Goal: Use online tool/utility: Use online tool/utility

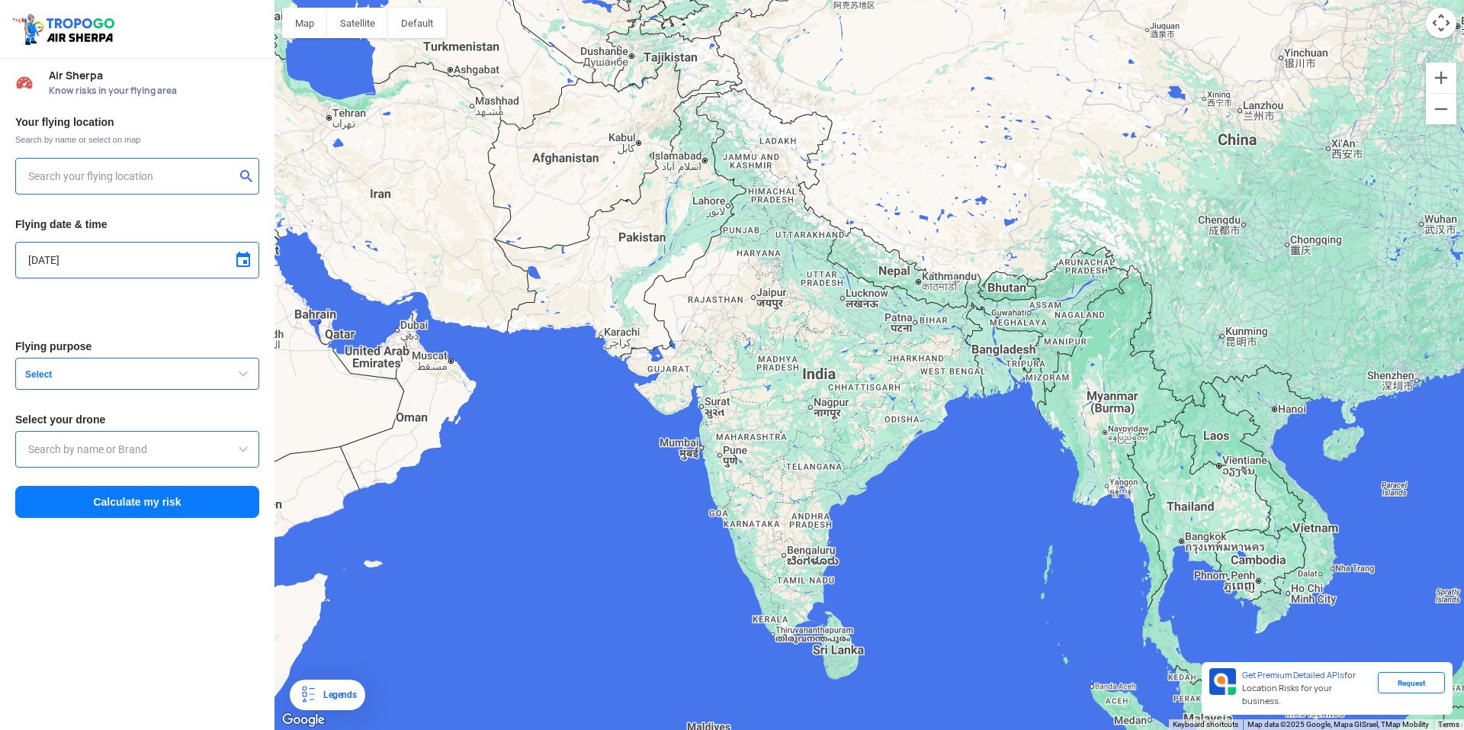
type input "[STREET_ADDRESS] Layout, Syndicate Bank Employees Housing Society [GEOGRAPHIC_D…"
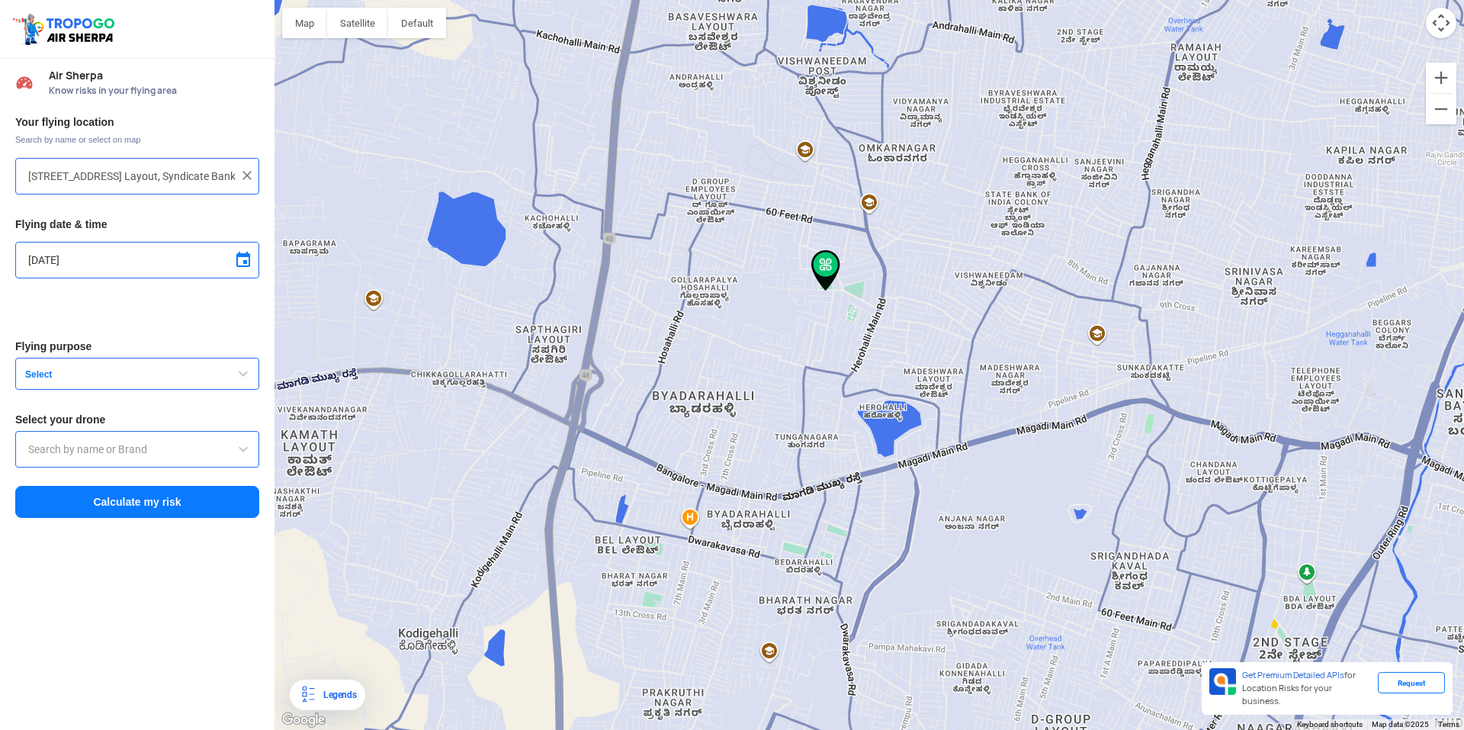
click at [105, 371] on span "Select" at bounding box center [114, 374] width 191 height 12
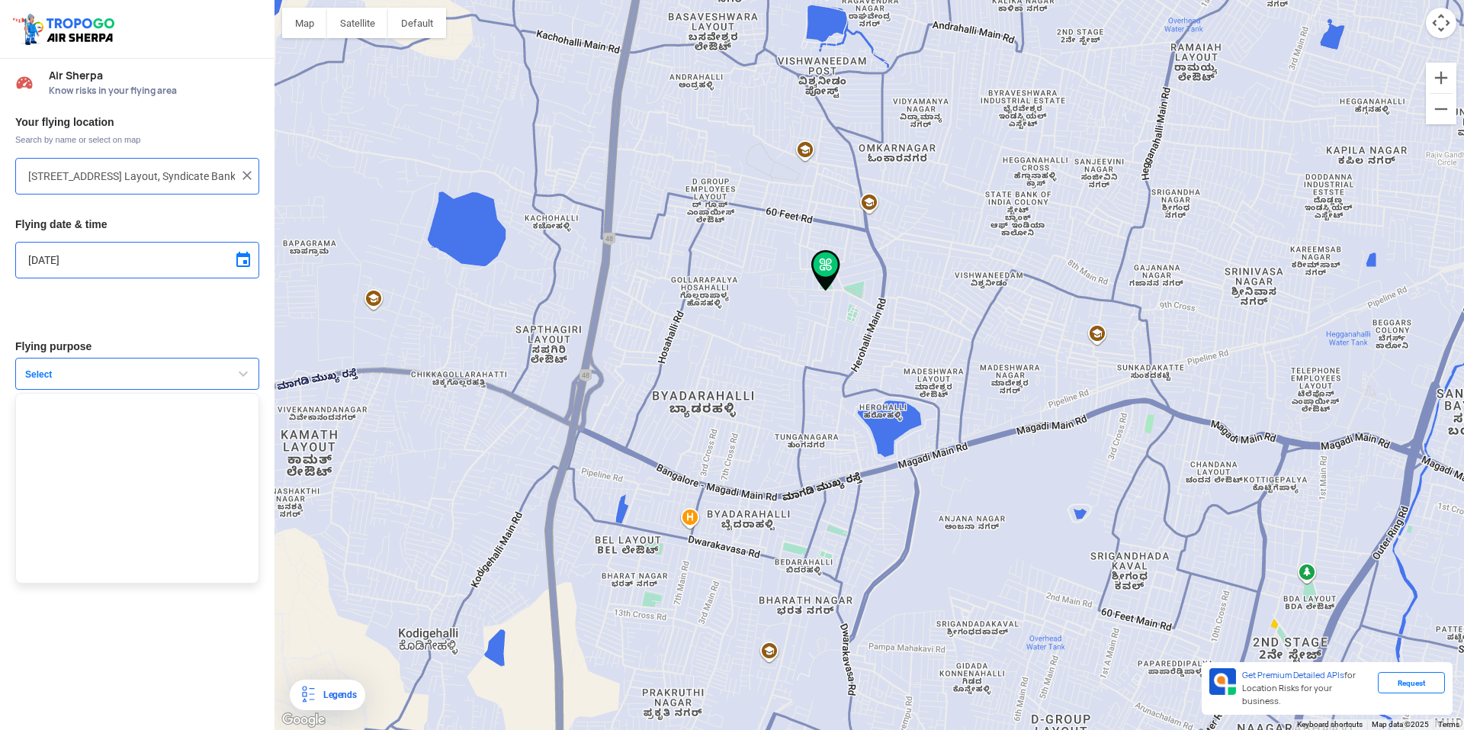
click at [106, 371] on span "Select" at bounding box center [114, 374] width 191 height 12
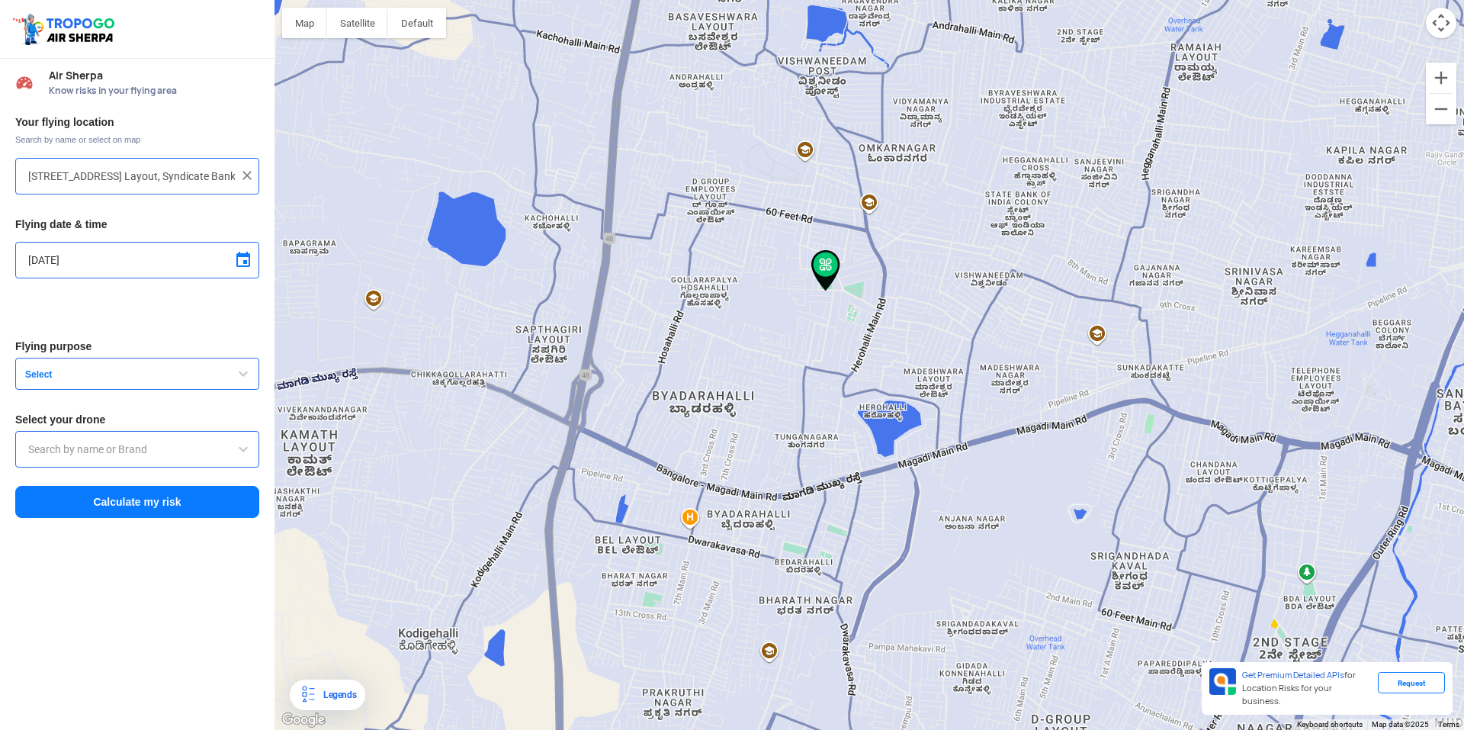
click at [162, 508] on button "Calculate my risk" at bounding box center [137, 502] width 244 height 32
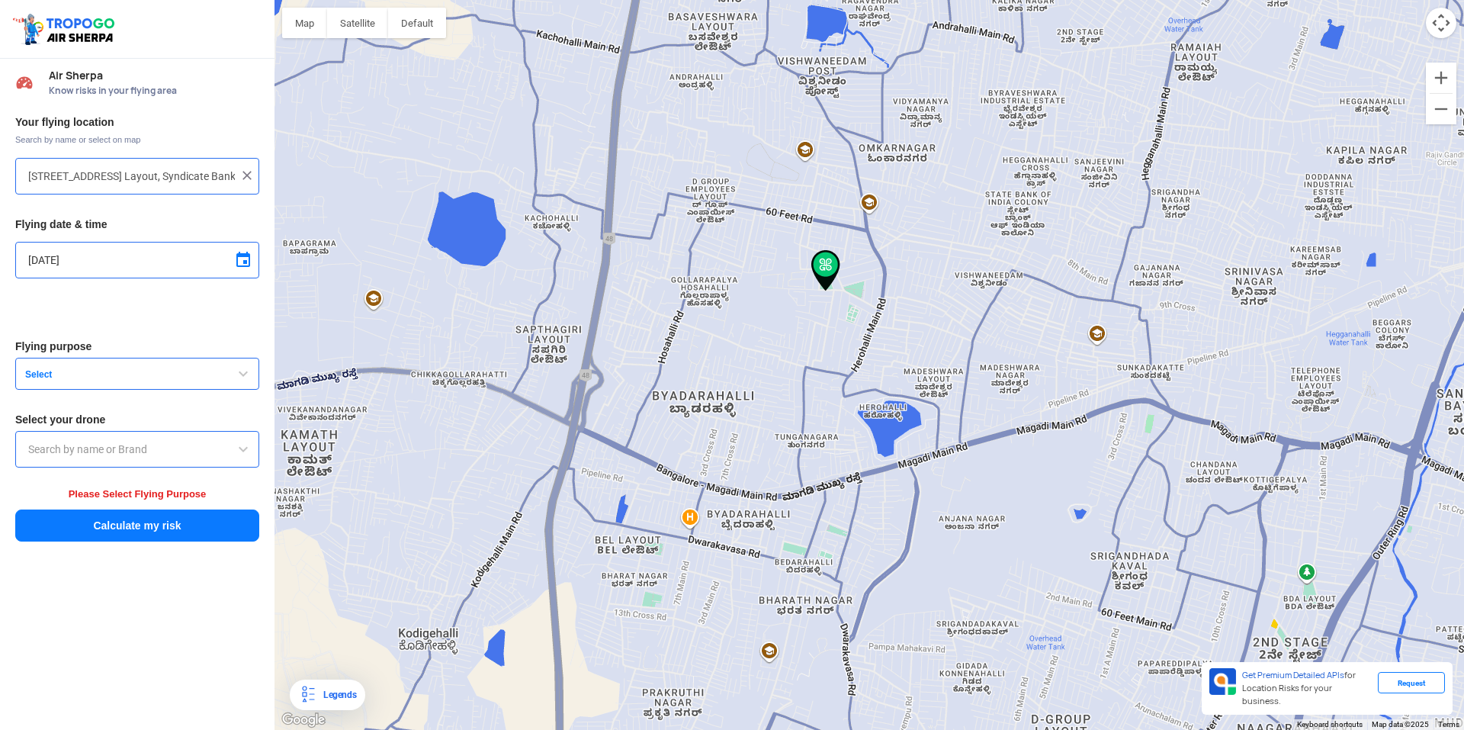
click at [167, 449] on input "text" at bounding box center [137, 449] width 218 height 18
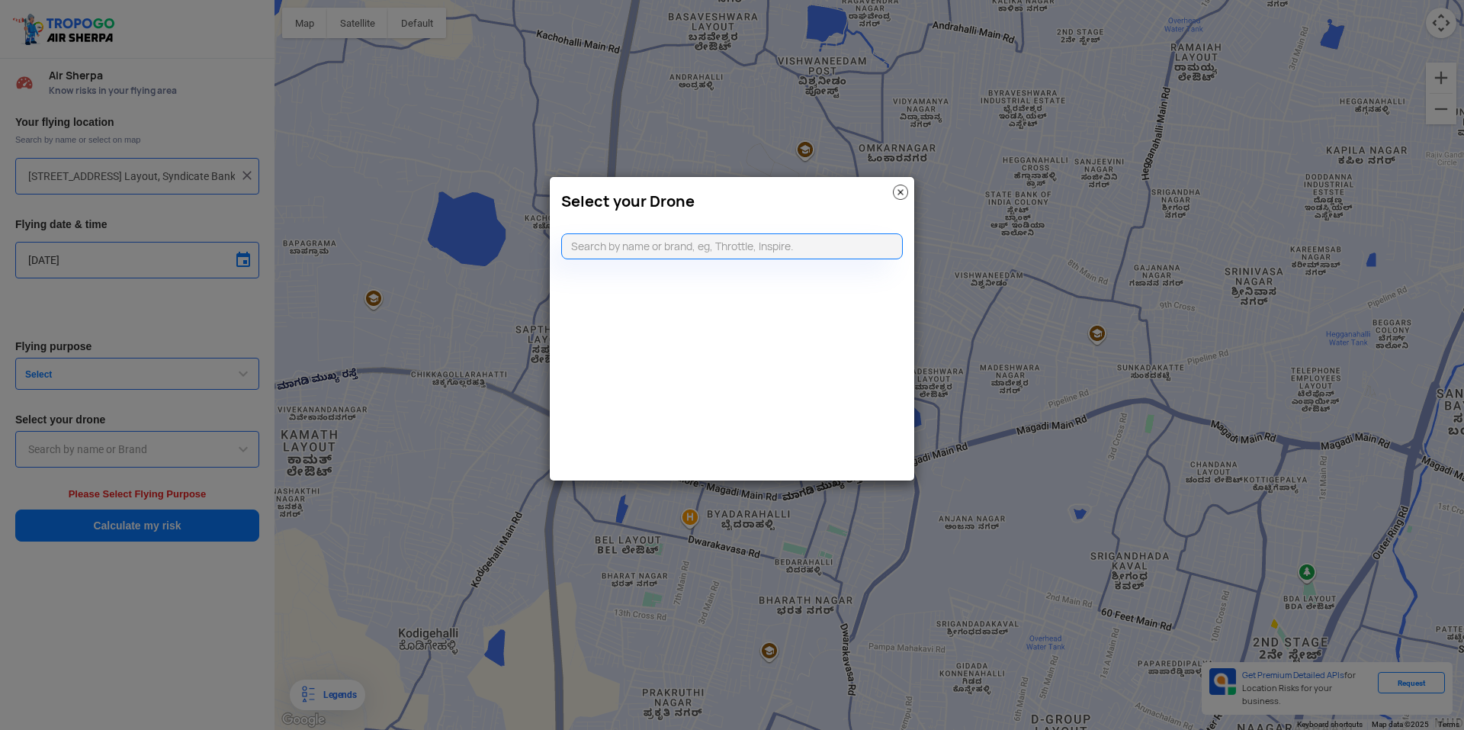
click at [896, 188] on img at bounding box center [900, 191] width 15 height 15
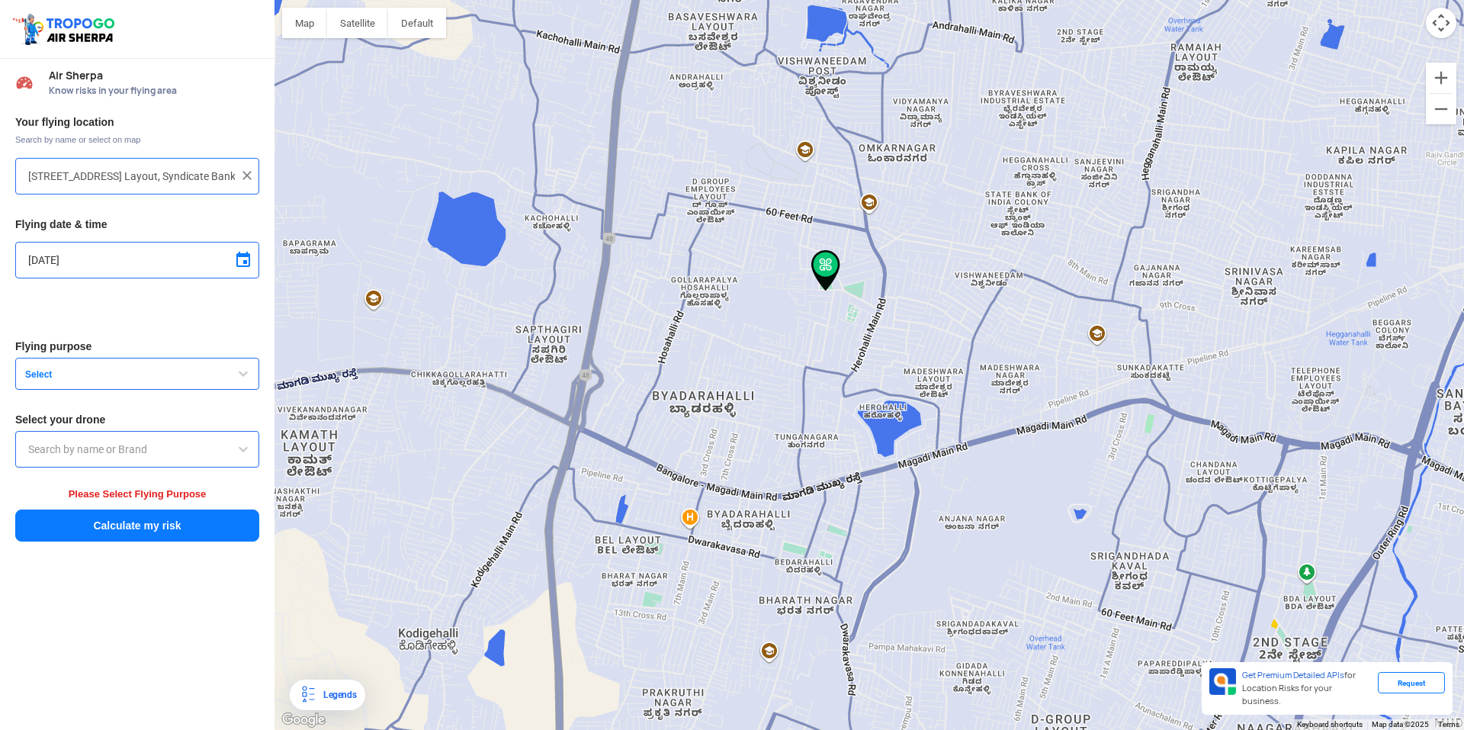
click at [120, 361] on button "Select" at bounding box center [137, 374] width 244 height 32
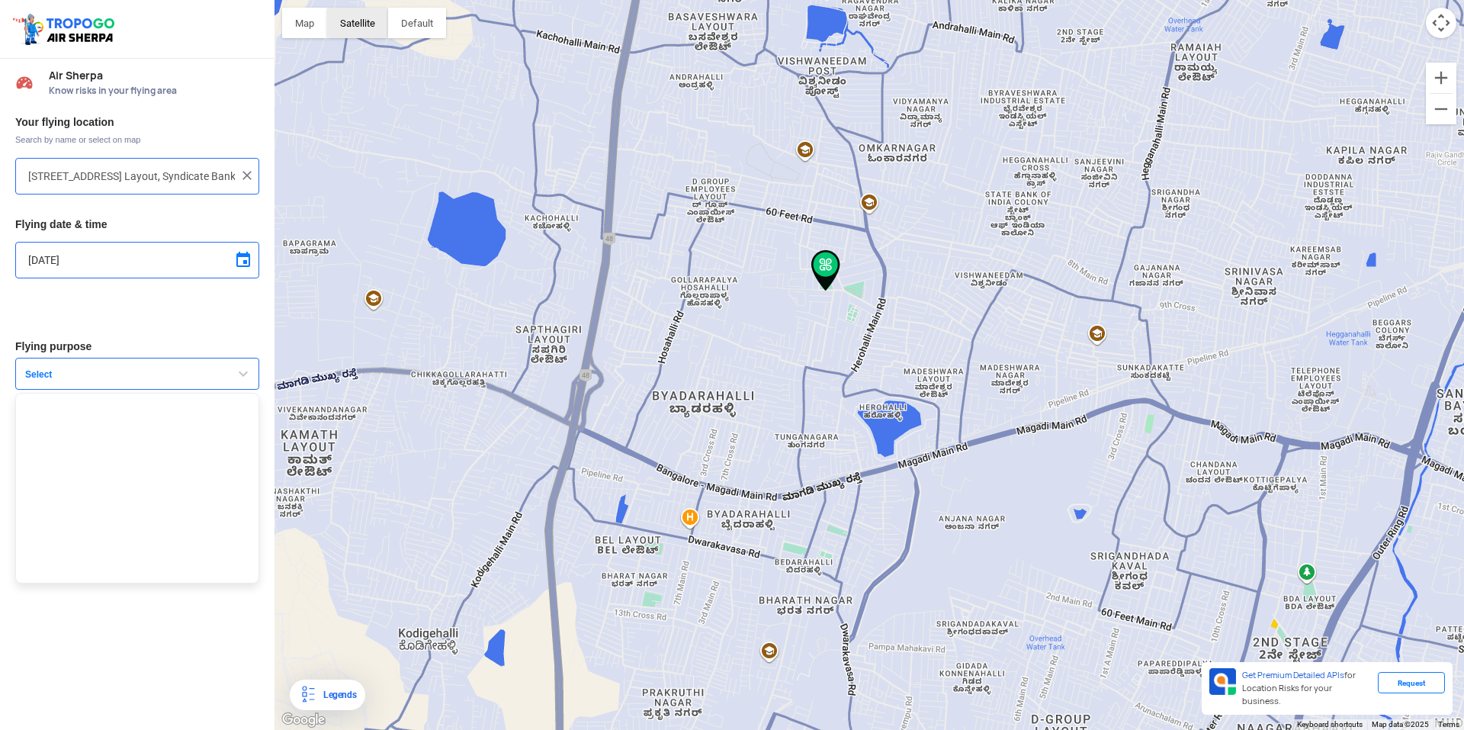
click at [353, 27] on button "Satellite" at bounding box center [357, 23] width 61 height 30
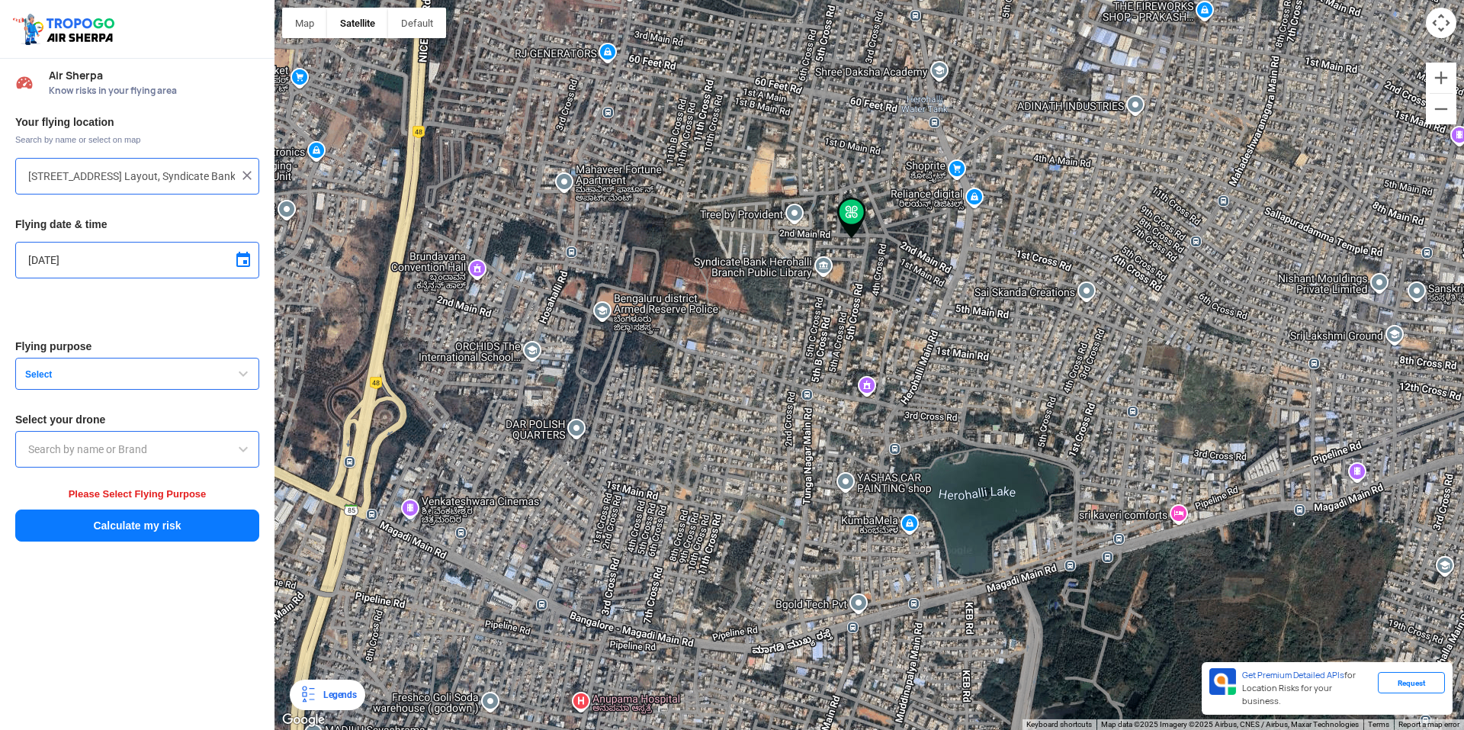
click at [854, 217] on img at bounding box center [851, 217] width 29 height 41
click at [108, 362] on button "Select" at bounding box center [137, 374] width 244 height 32
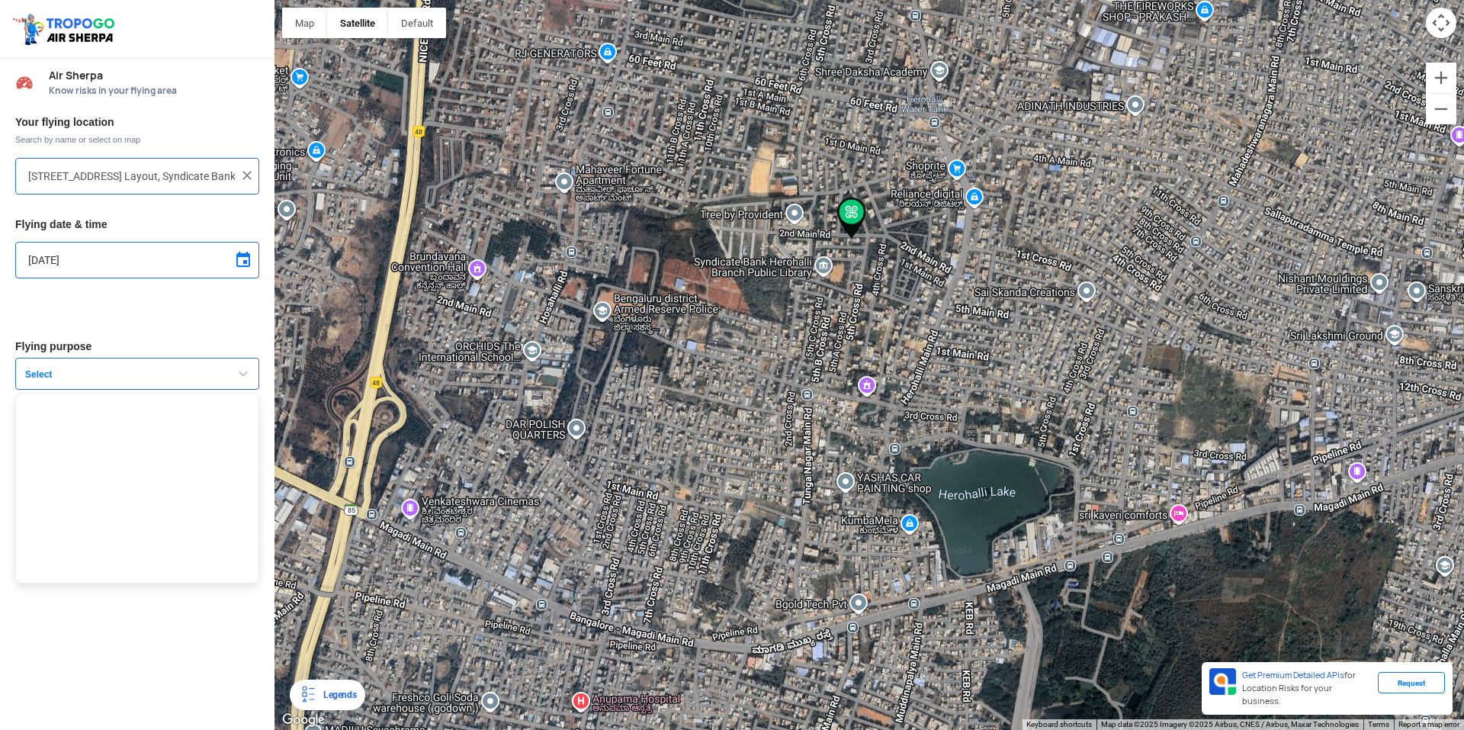
click at [108, 362] on button "Select" at bounding box center [137, 374] width 244 height 32
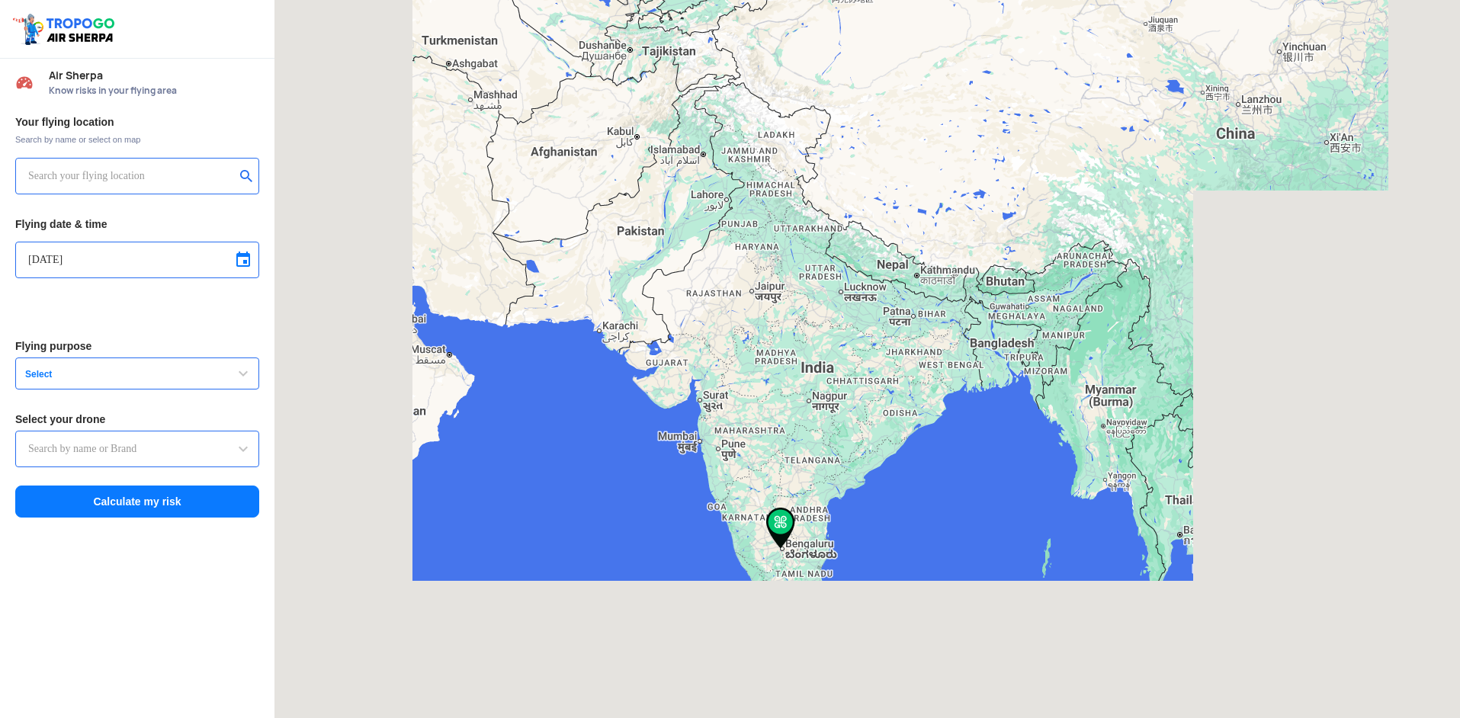
type input "[STREET_ADDRESS] Layout, Syndicate Bank Employees Housing Society [GEOGRAPHIC_D…"
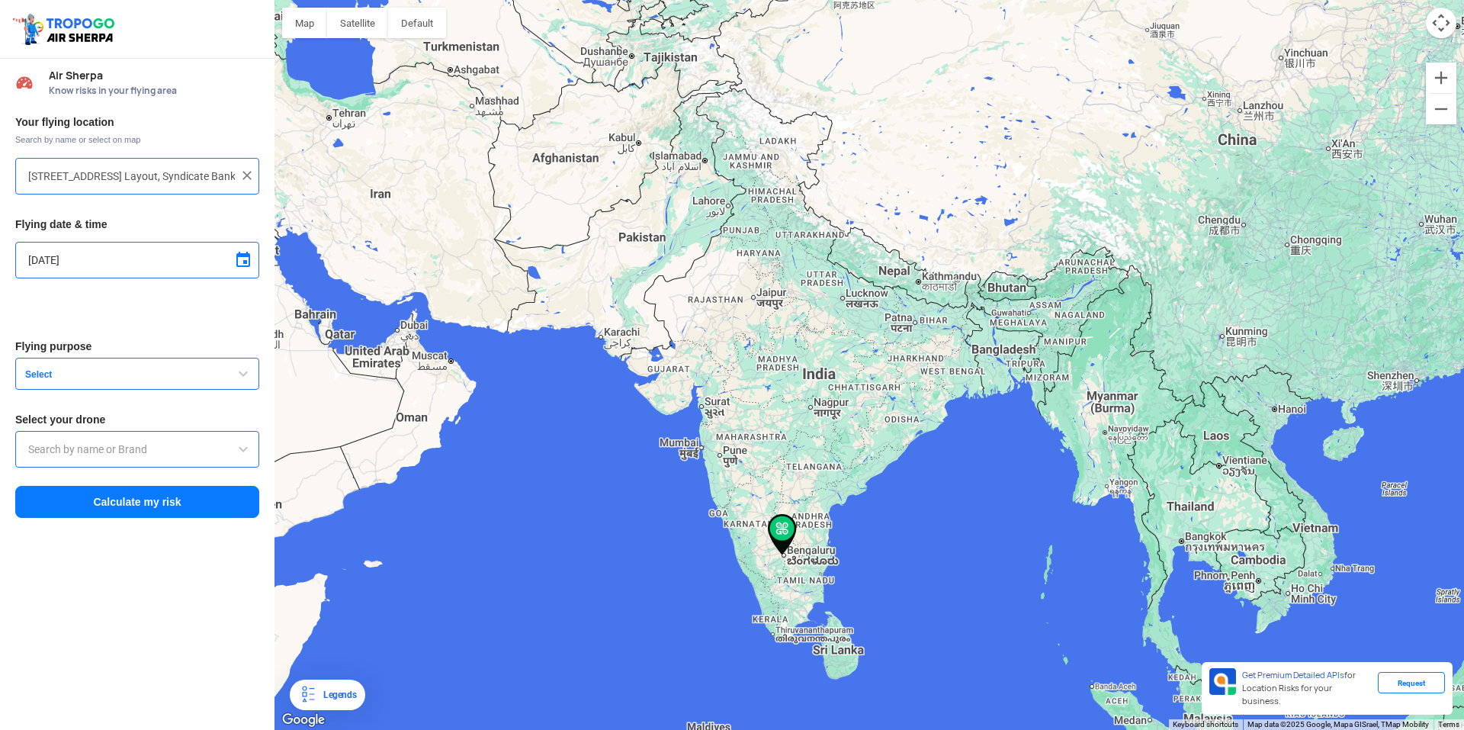
click at [155, 370] on span "Select" at bounding box center [114, 374] width 191 height 12
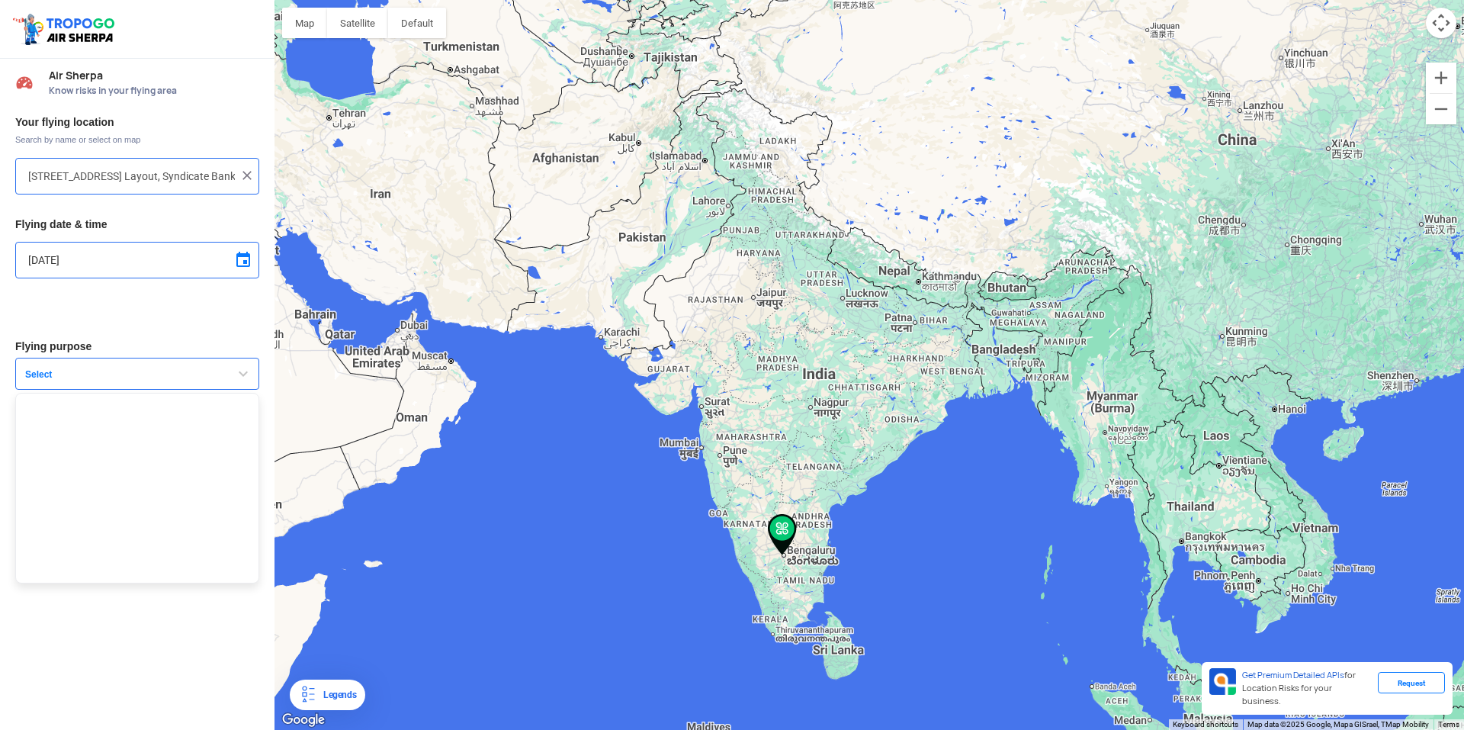
click at [129, 428] on ul at bounding box center [137, 488] width 244 height 191
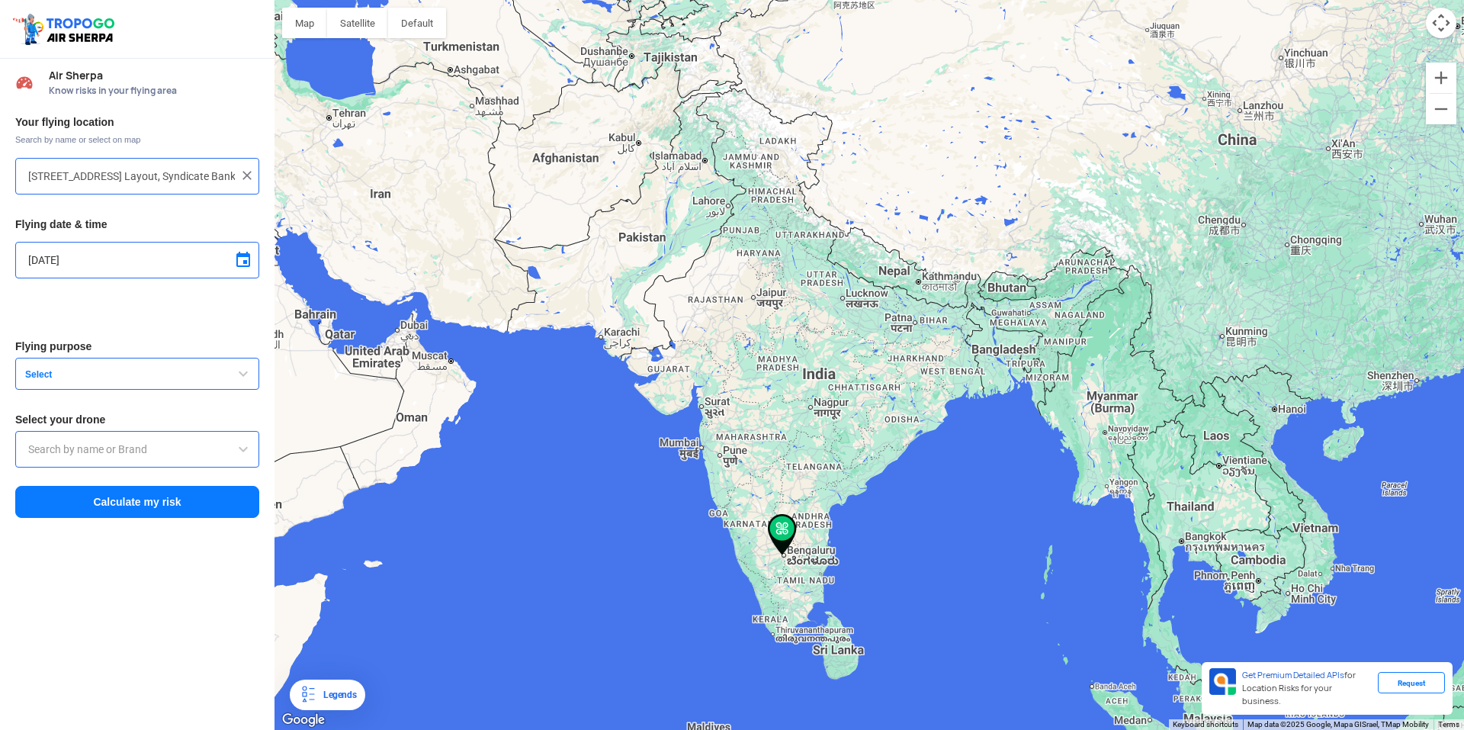
click at [114, 384] on button "Select" at bounding box center [137, 374] width 244 height 32
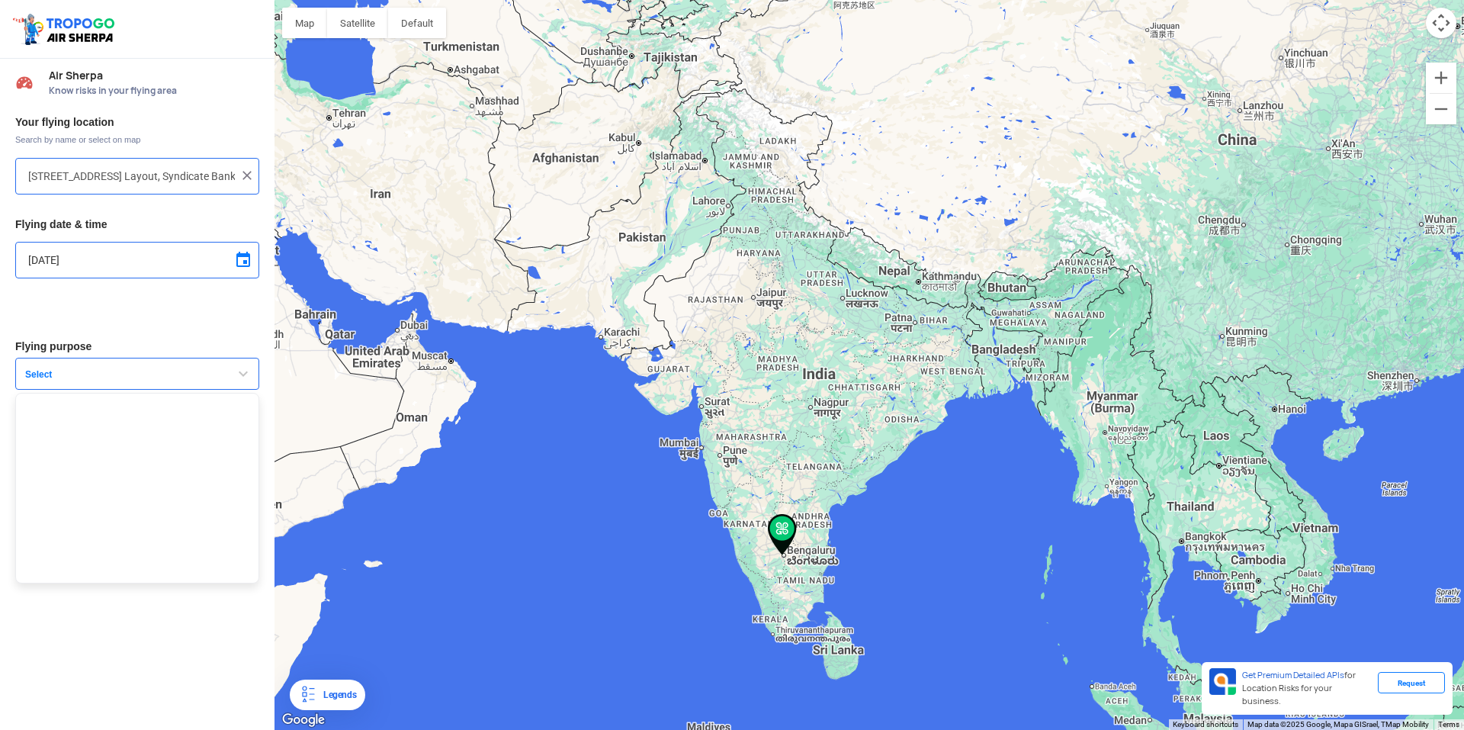
click at [62, 531] on ul at bounding box center [137, 488] width 244 height 191
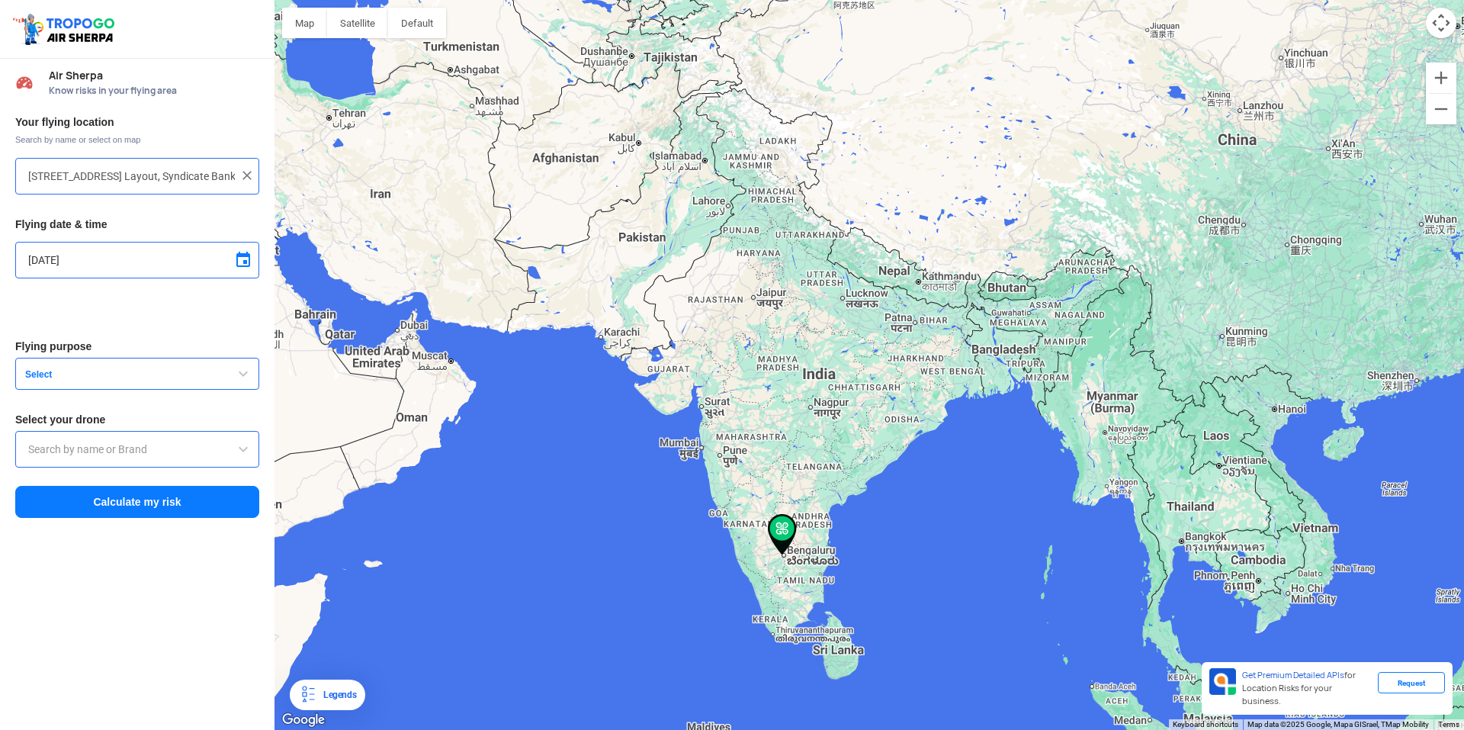
click at [102, 457] on input "text" at bounding box center [137, 449] width 218 height 18
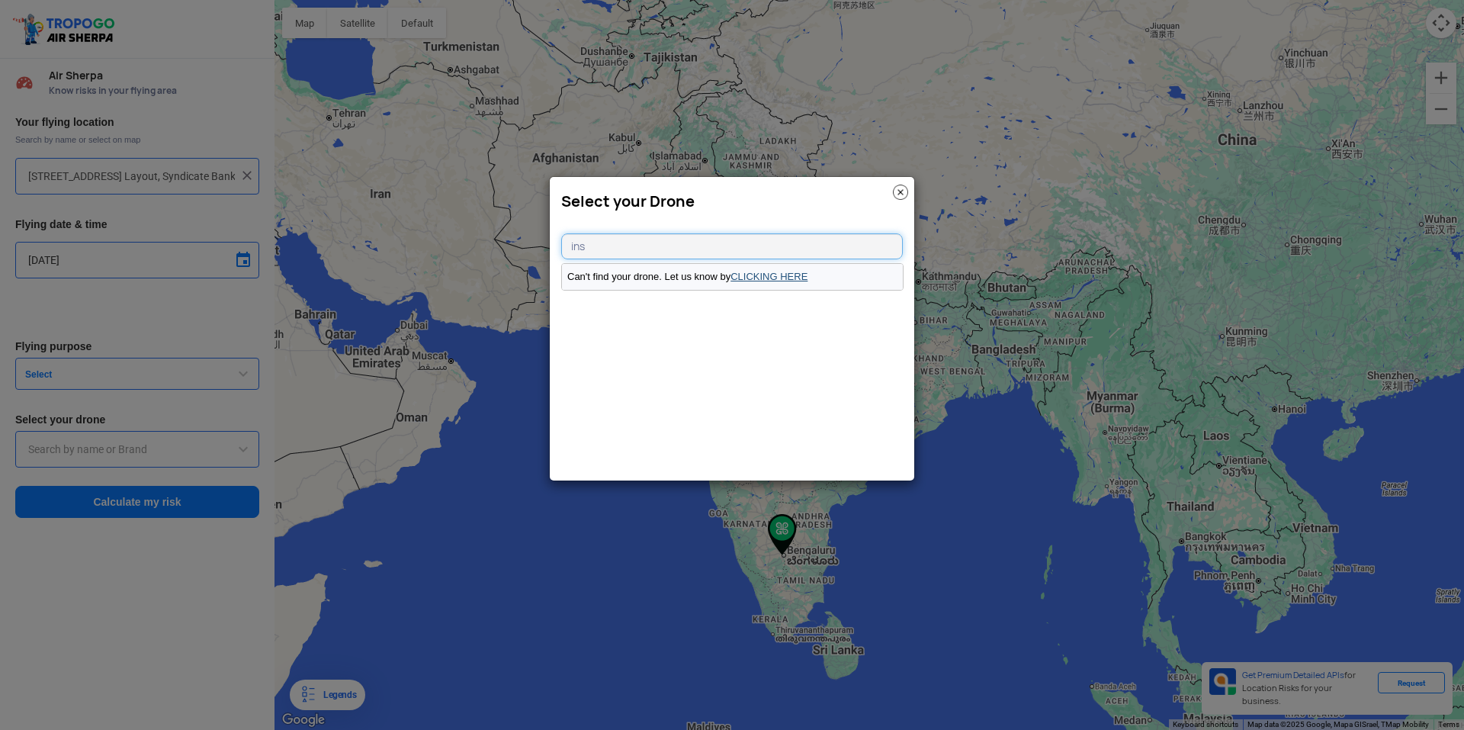
type input "ins"
click at [782, 280] on link "CLICKING HERE" at bounding box center [768, 276] width 77 height 11
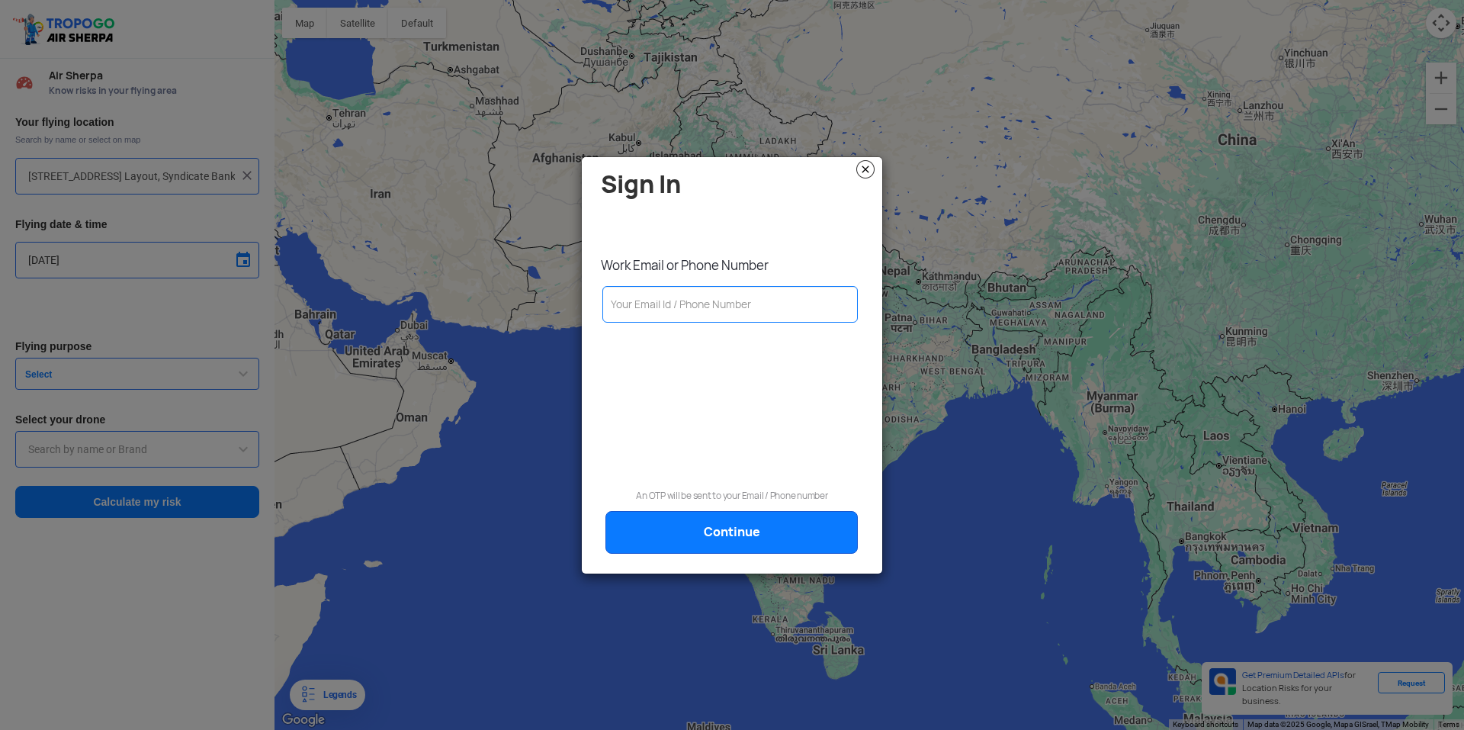
click at [873, 167] on img at bounding box center [865, 169] width 18 height 18
